Goal: Check status: Check status

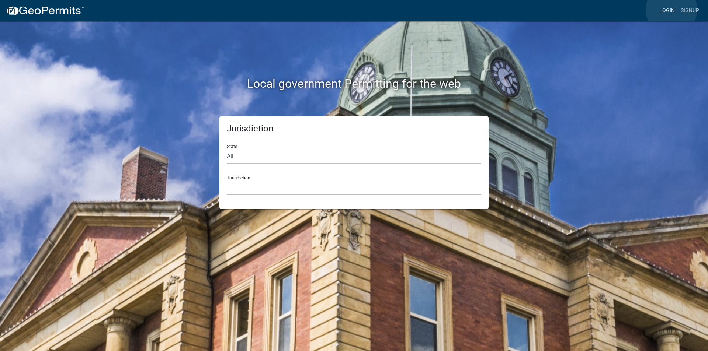
click at [671, 9] on link "Login" at bounding box center [666, 11] width 21 height 14
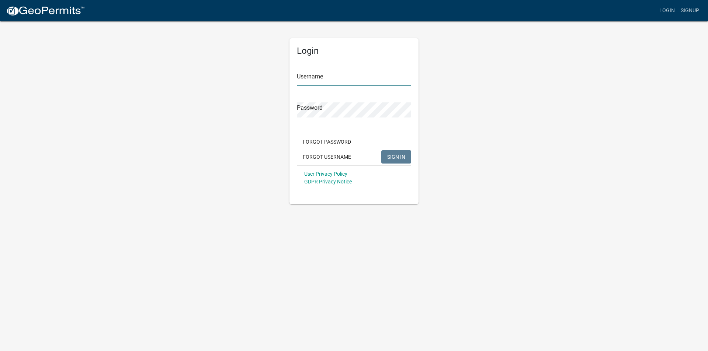
type input "mmcdonnell"
click at [395, 157] on span "SIGN IN" at bounding box center [396, 157] width 18 height 6
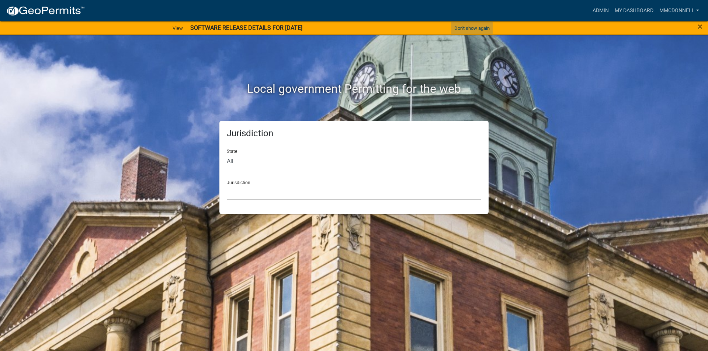
click at [477, 29] on button "Don't show again" at bounding box center [471, 28] width 41 height 12
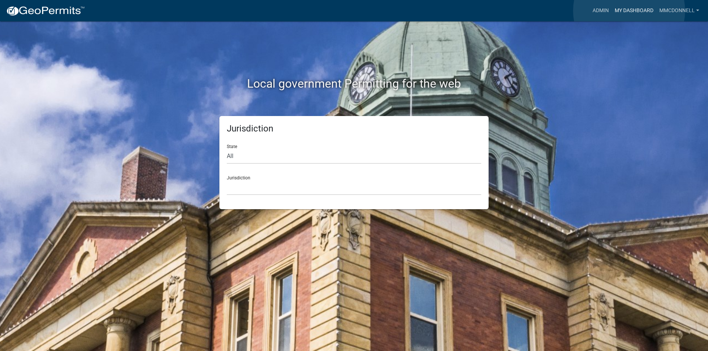
click at [629, 11] on link "My Dashboard" at bounding box center [634, 11] width 45 height 14
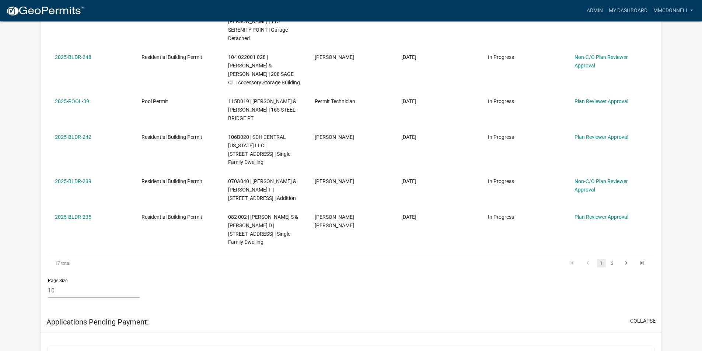
scroll to position [401, 0]
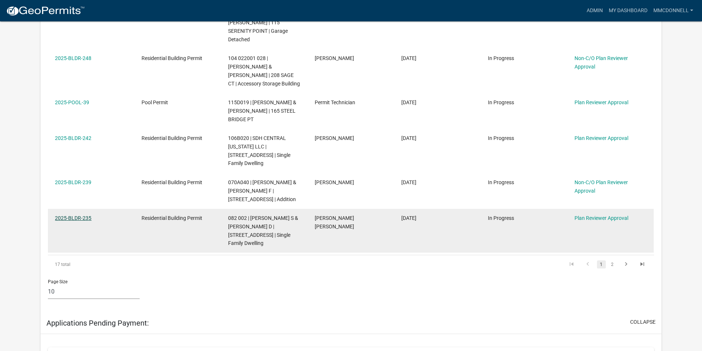
click at [73, 215] on link "2025-BLDR-235" at bounding box center [73, 218] width 36 height 6
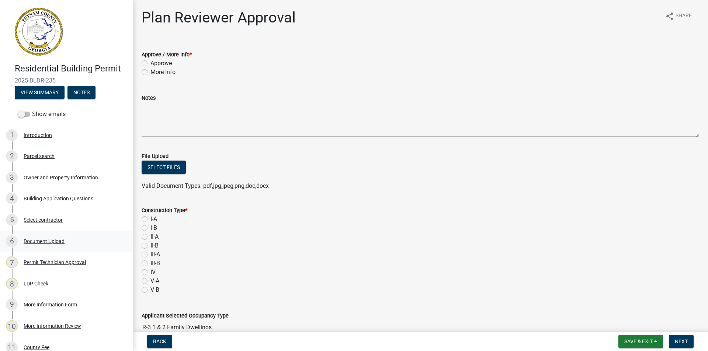
click at [36, 241] on div "Document Upload" at bounding box center [44, 241] width 41 height 5
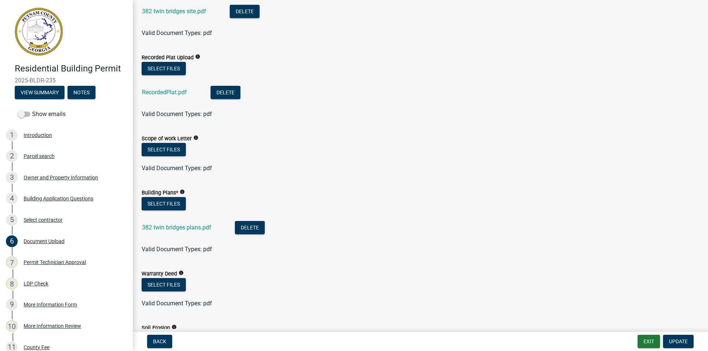
scroll to position [295, 0]
click at [174, 228] on link "382 twin bridges plans.pdf" at bounding box center [176, 227] width 69 height 7
click at [161, 91] on link "RecordedPlat.pdf" at bounding box center [164, 91] width 45 height 7
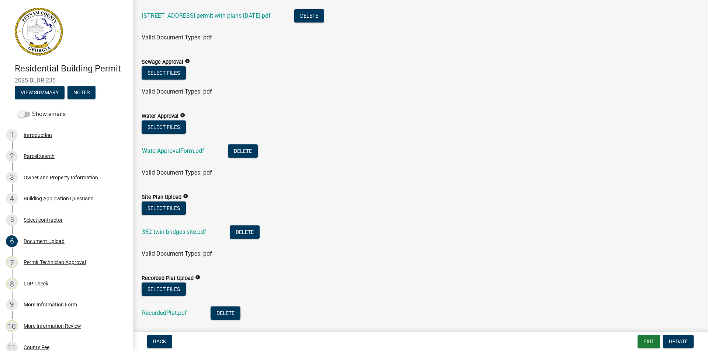
scroll to position [37, 0]
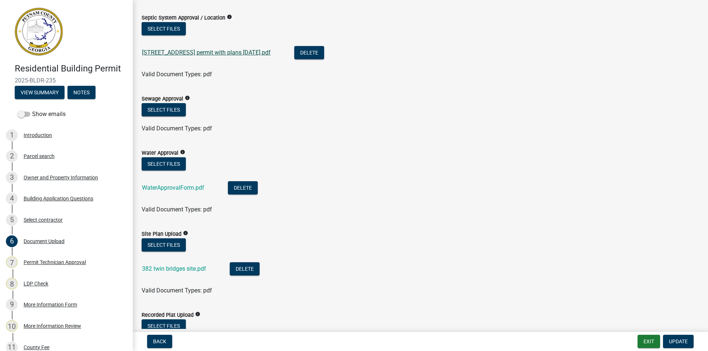
click at [214, 53] on link "[STREET_ADDRESS] permit with plans [DATE].pdf" at bounding box center [206, 52] width 129 height 7
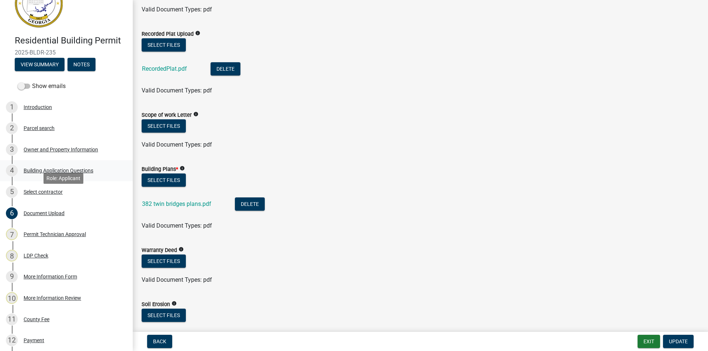
scroll to position [0, 0]
